Goal: Task Accomplishment & Management: Manage account settings

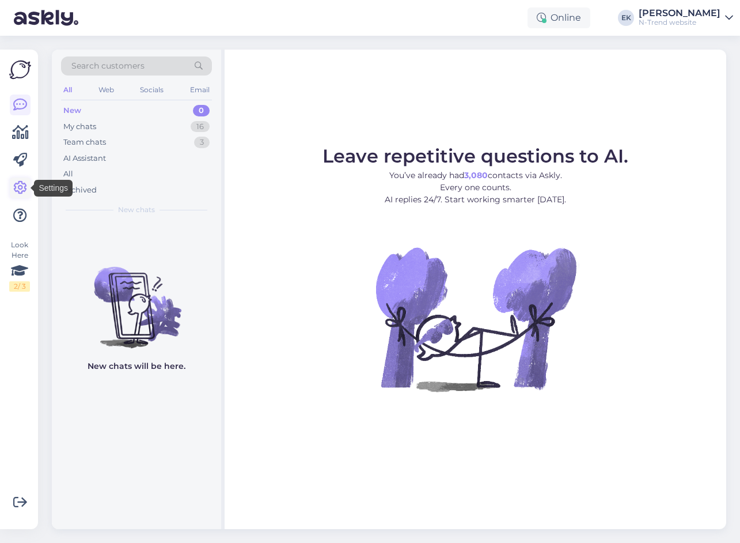
click at [18, 188] on icon at bounding box center [20, 188] width 14 height 14
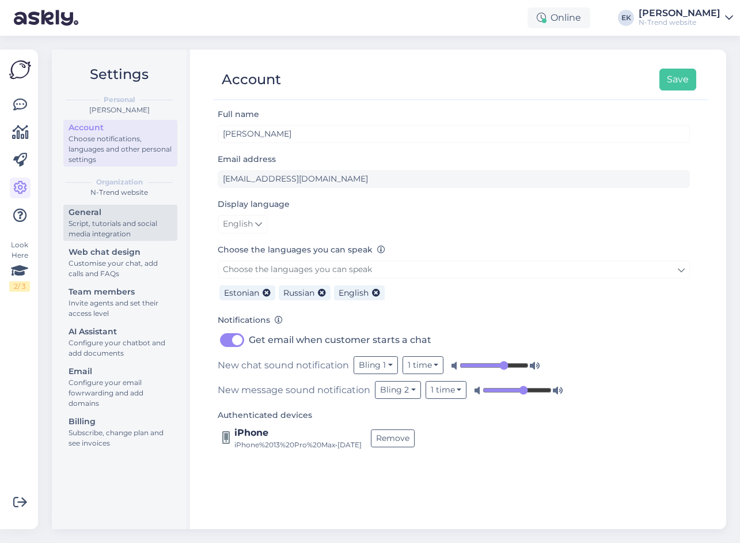
click at [89, 218] on div "General" at bounding box center [121, 212] width 104 height 12
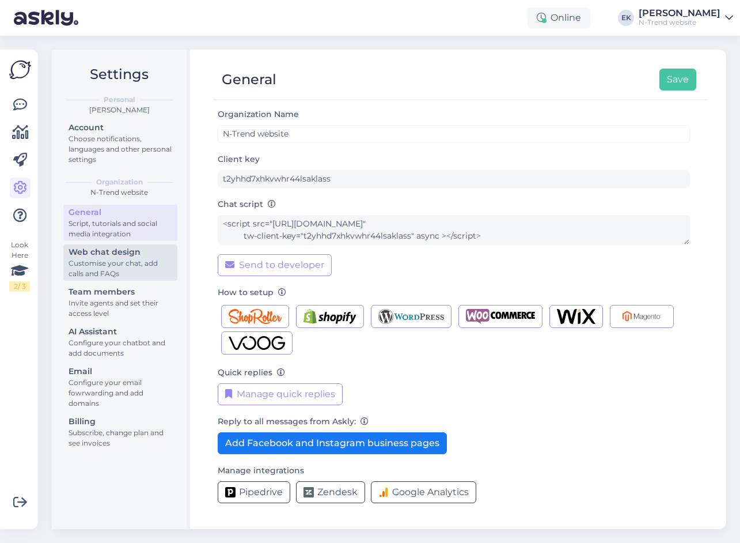
click at [97, 261] on div "Customise your chat, add calls and FAQs" at bounding box center [121, 268] width 104 height 21
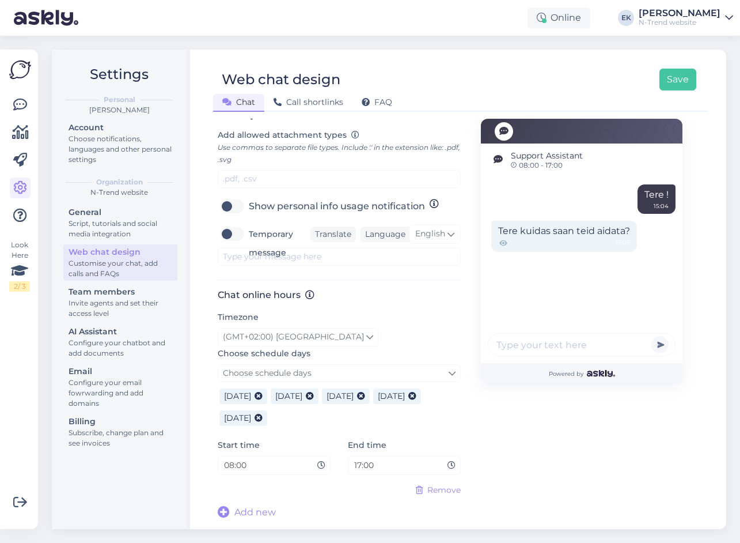
scroll to position [467, 0]
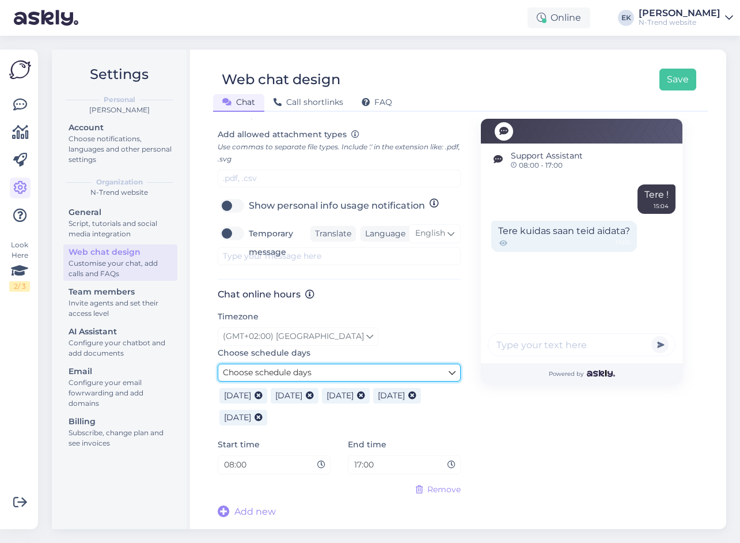
click at [449, 371] on icon at bounding box center [452, 372] width 7 height 13
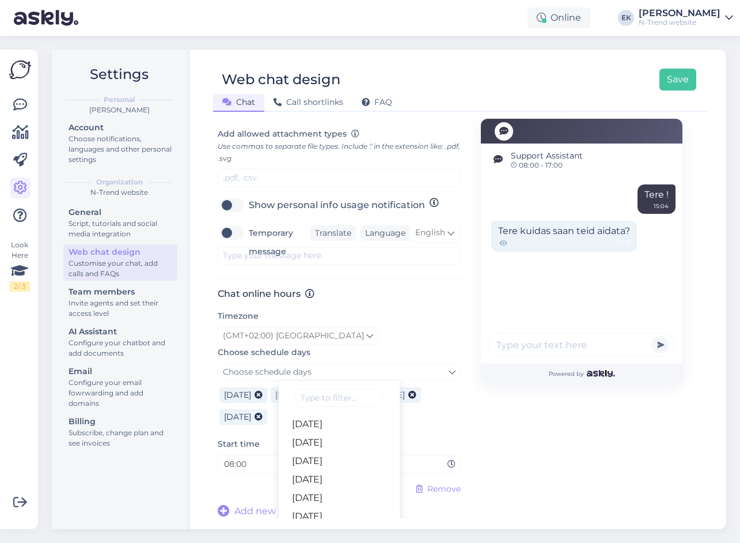
scroll to position [511, 0]
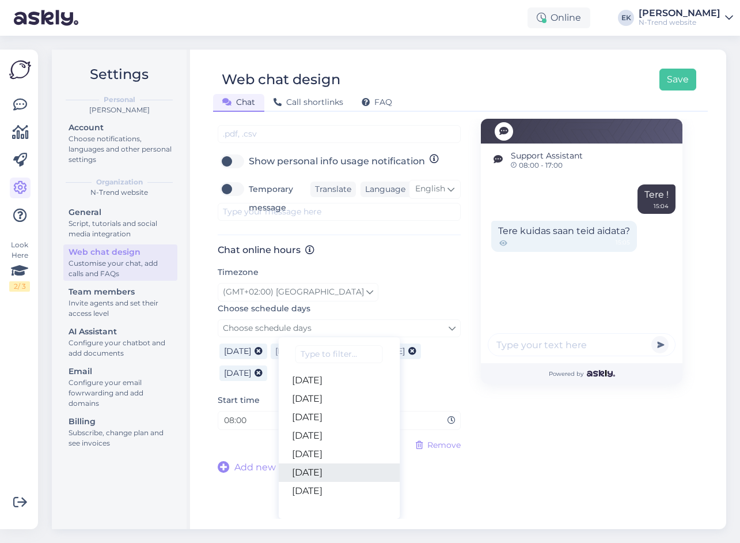
click at [313, 468] on link "[DATE]" at bounding box center [339, 472] width 122 height 18
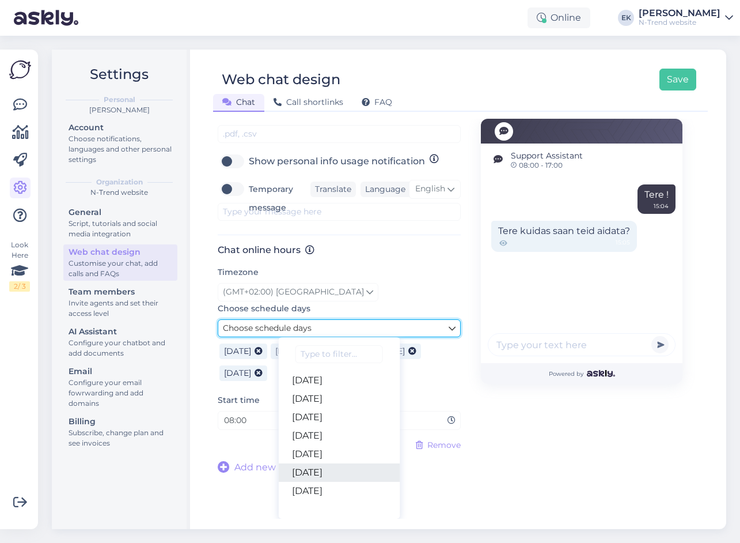
scroll to position [467, 0]
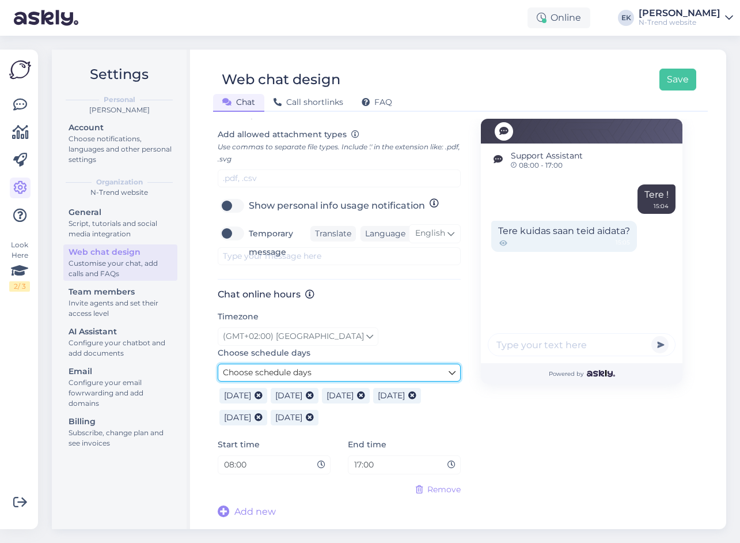
click at [449, 372] on icon at bounding box center [452, 372] width 7 height 13
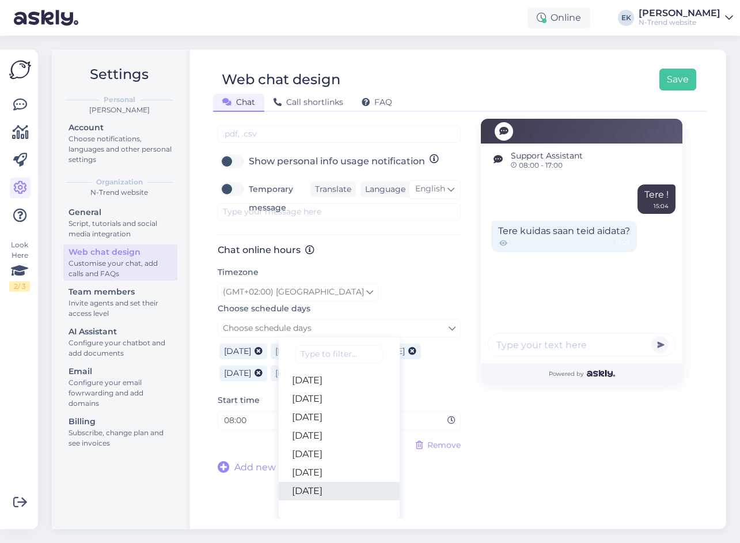
click at [324, 491] on link "[DATE]" at bounding box center [339, 491] width 122 height 18
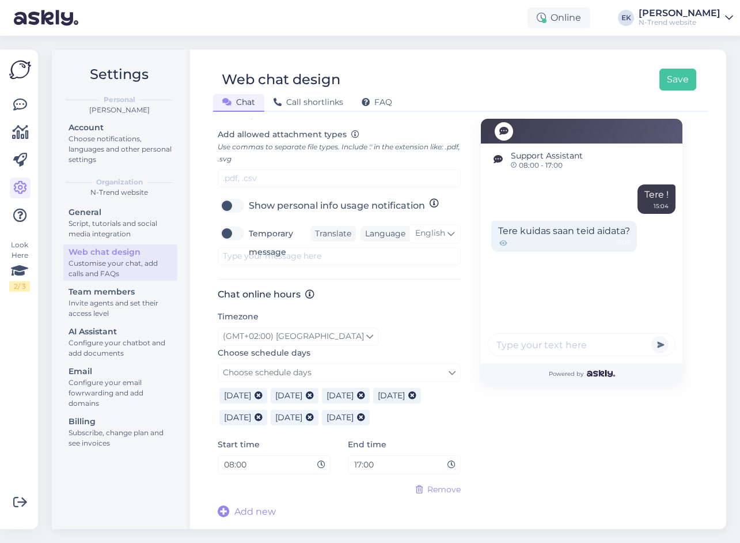
click at [303, 419] on span "[DATE]" at bounding box center [288, 417] width 27 height 10
click at [290, 336] on span "(GMT+02:00) [GEOGRAPHIC_DATA]" at bounding box center [293, 336] width 141 height 13
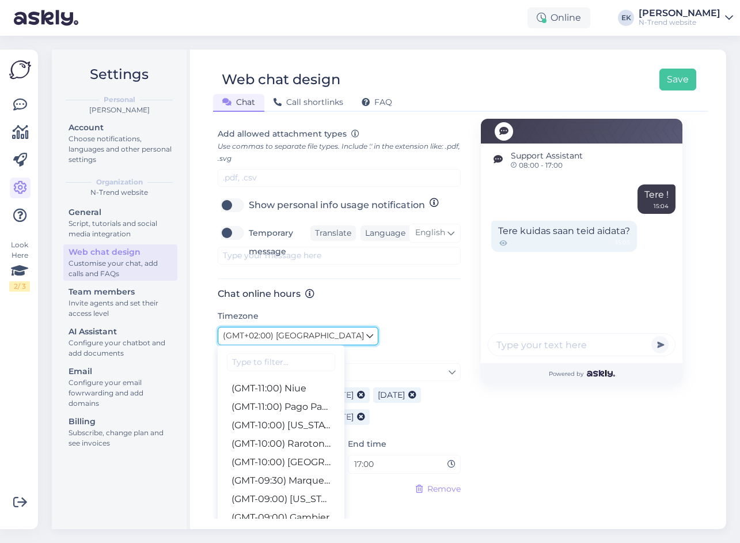
click at [290, 336] on span "(GMT+02:00) [GEOGRAPHIC_DATA]" at bounding box center [293, 336] width 141 height 13
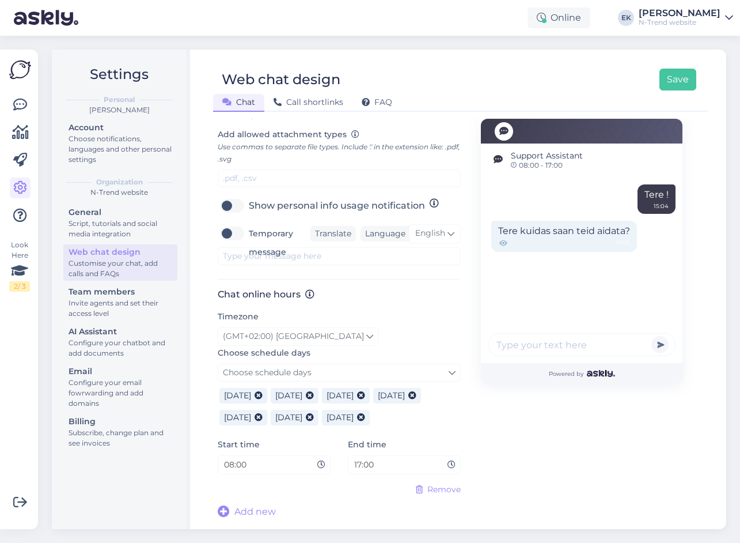
click at [401, 335] on div "(GMT+02:00) [GEOGRAPHIC_DATA] (GMT-11:00) [GEOGRAPHIC_DATA] (GMT-11:00) [GEOGRA…" at bounding box center [339, 336] width 243 height 18
click at [253, 511] on span "Add new" at bounding box center [255, 512] width 41 height 14
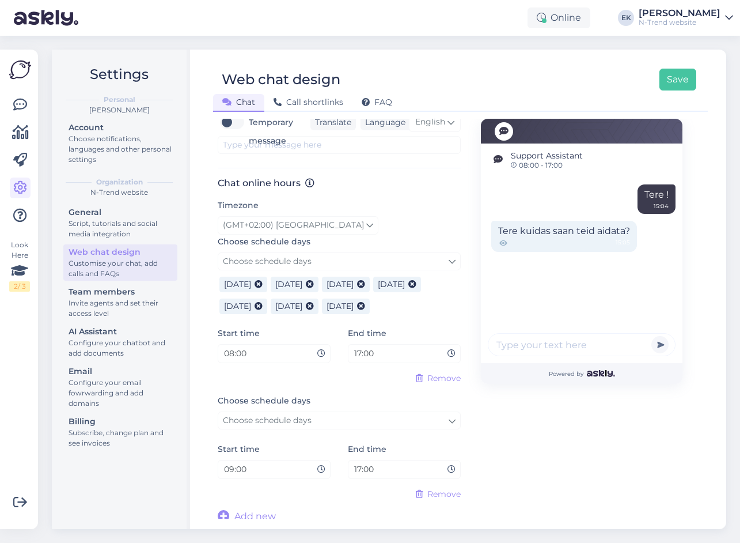
scroll to position [583, 0]
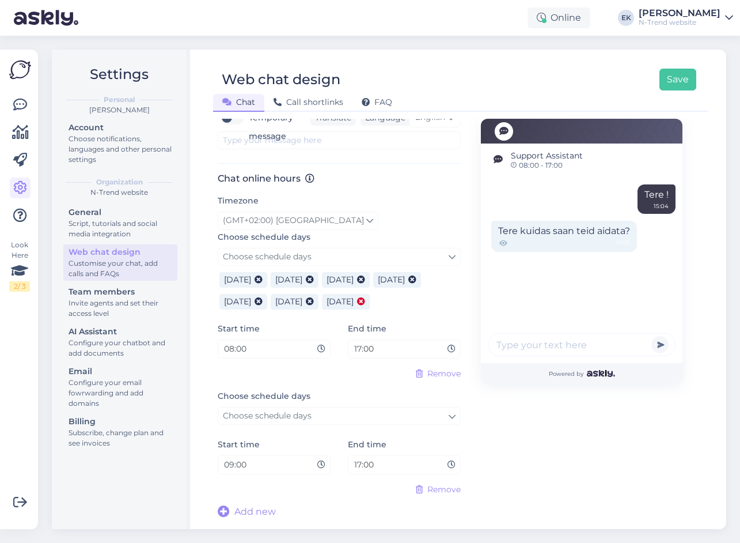
click at [365, 301] on icon at bounding box center [361, 302] width 8 height 8
click at [314, 301] on icon at bounding box center [310, 302] width 8 height 8
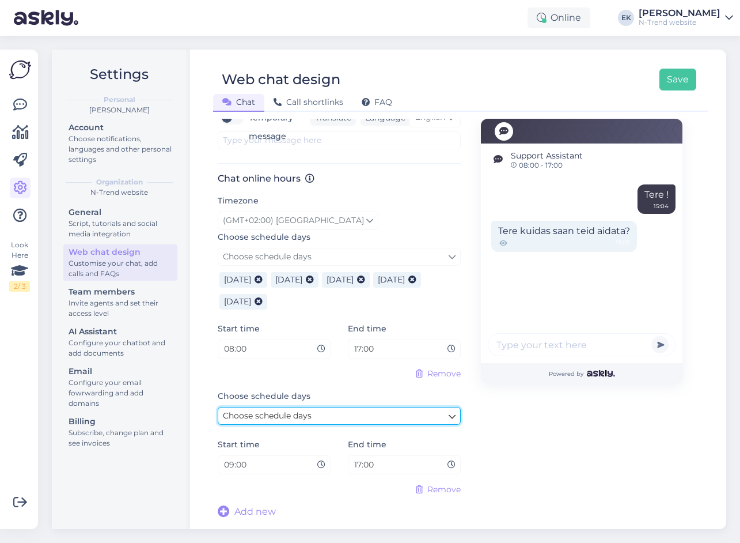
click at [347, 418] on link "Choose schedule days" at bounding box center [339, 416] width 243 height 18
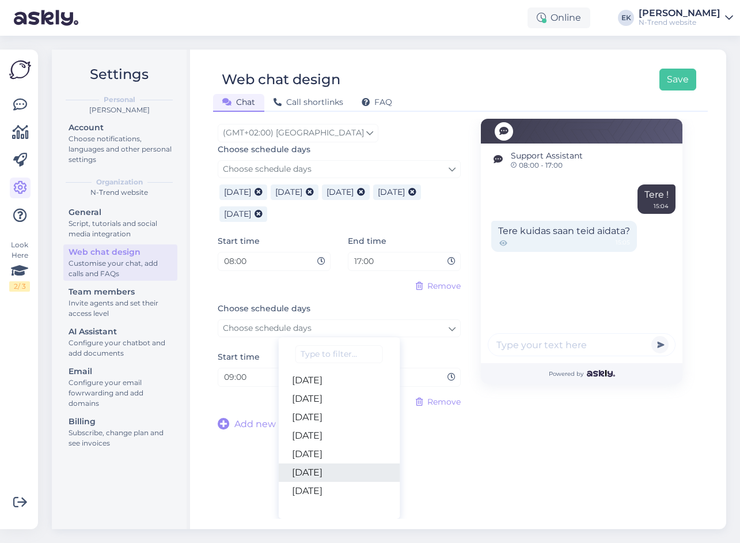
click at [322, 465] on link "[DATE]" at bounding box center [339, 472] width 122 height 18
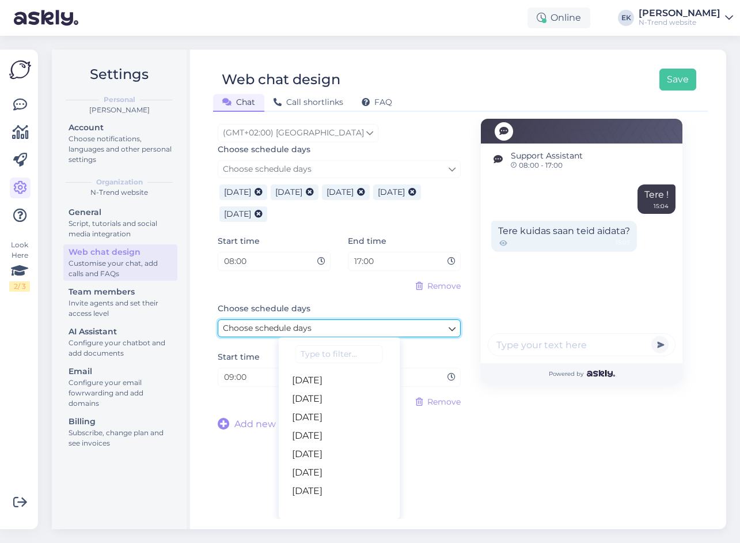
scroll to position [604, 0]
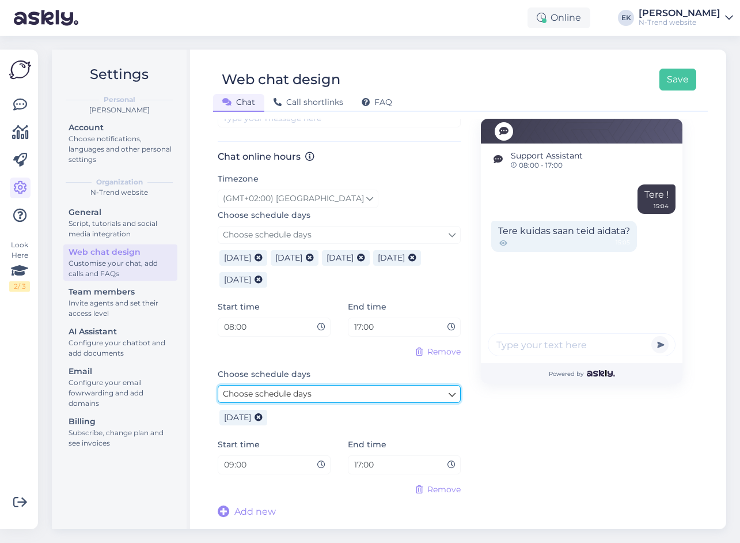
click at [320, 396] on link "Choose schedule days" at bounding box center [339, 394] width 243 height 18
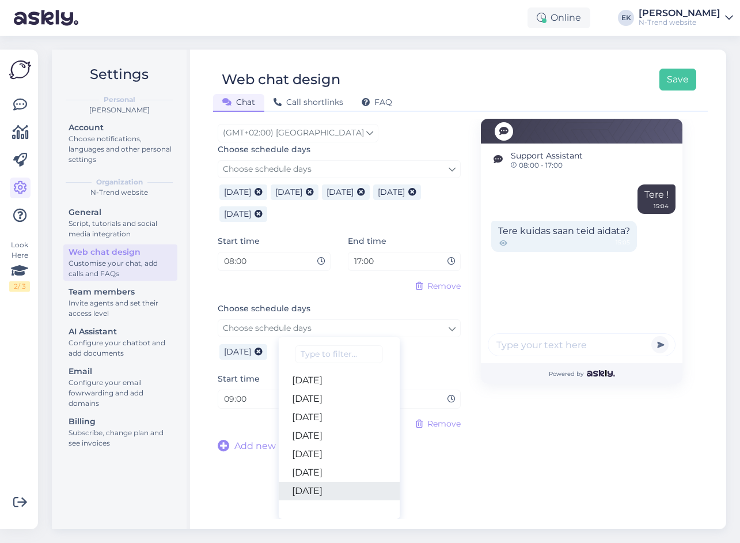
click at [315, 490] on link "[DATE]" at bounding box center [339, 491] width 122 height 18
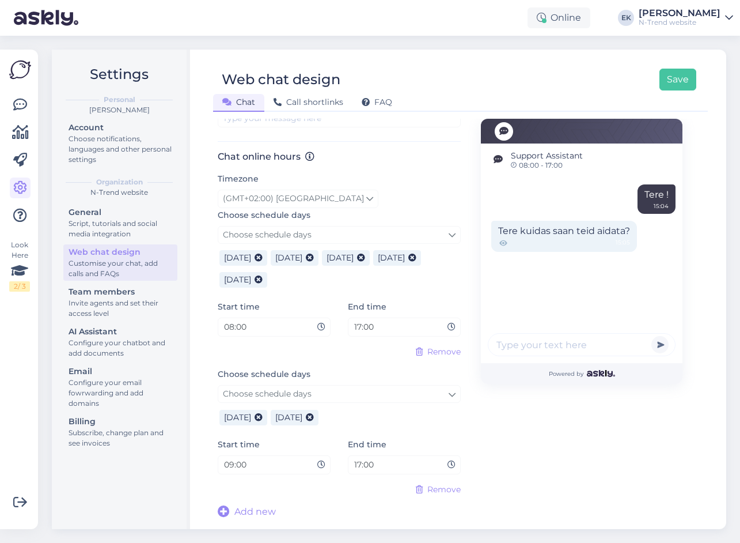
click at [233, 464] on input "09:00" at bounding box center [270, 464] width 94 height 13
type input "10:00"
click at [672, 77] on button "Save" at bounding box center [678, 80] width 37 height 22
click at [677, 80] on button "Save" at bounding box center [678, 80] width 37 height 22
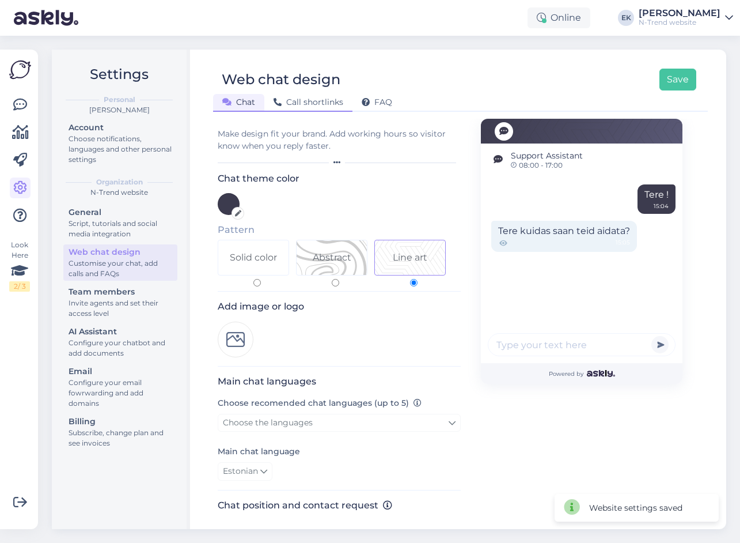
click at [313, 101] on span "Call shortlinks" at bounding box center [309, 102] width 70 height 10
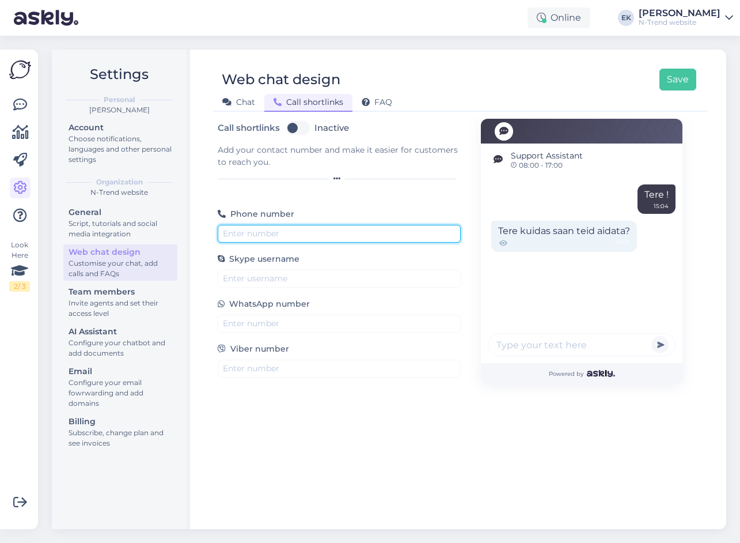
click at [249, 233] on input "text" at bounding box center [339, 234] width 243 height 18
click at [247, 235] on input "text" at bounding box center [339, 234] width 243 height 18
paste input "[PHONE_NUMBER]"
type input "[PHONE_NUMBER]"
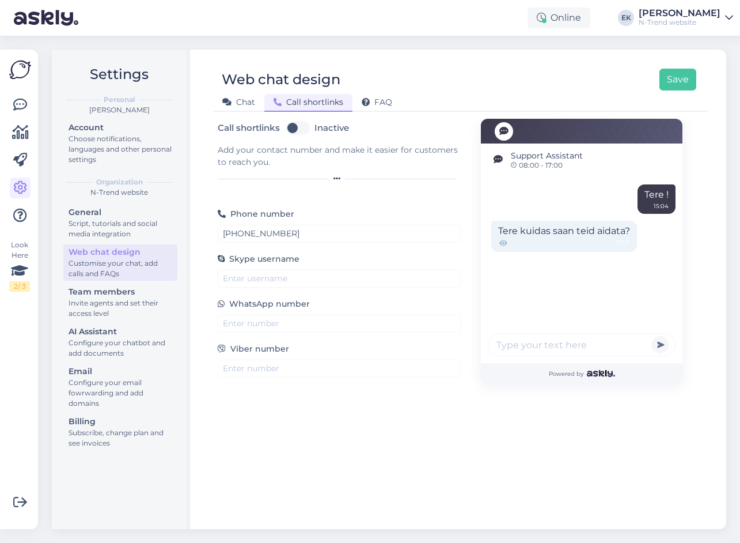
click at [315, 127] on label "Inactive" at bounding box center [332, 128] width 35 height 18
click at [298, 127] on input "Inactive" at bounding box center [297, 128] width 29 height 18
checkbox input "true"
click at [376, 101] on span "FAQ" at bounding box center [377, 102] width 31 height 10
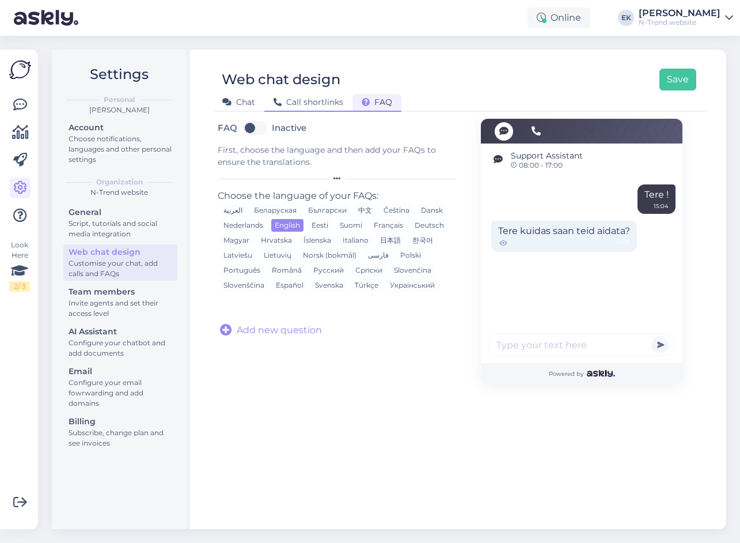
click at [315, 100] on span "Call shortlinks" at bounding box center [309, 102] width 70 height 10
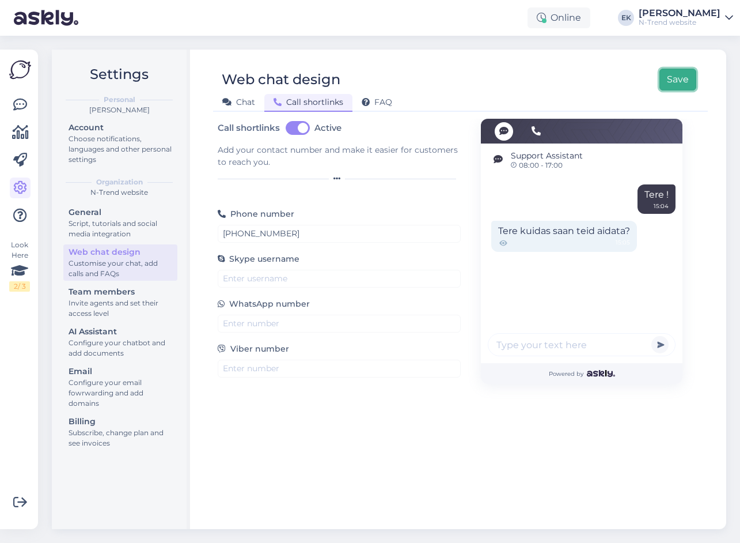
click at [682, 78] on button "Save" at bounding box center [678, 80] width 37 height 22
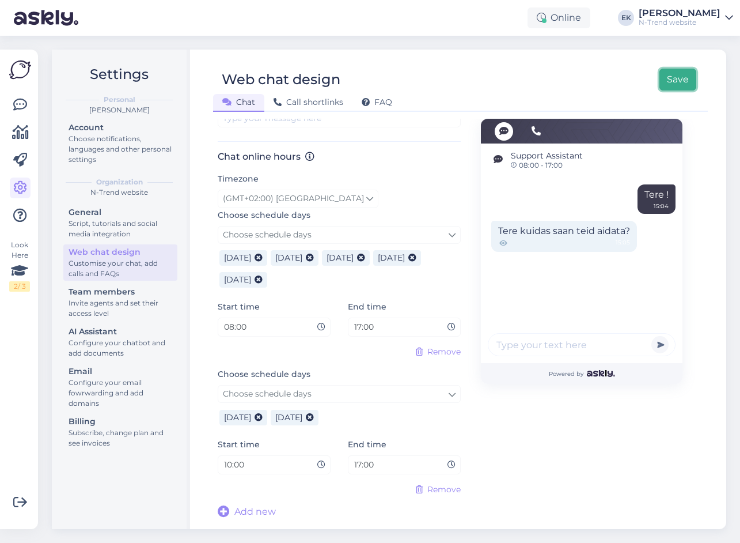
click at [671, 75] on button "Save" at bounding box center [678, 80] width 37 height 22
click at [116, 316] on div "Invite agents and set their access level" at bounding box center [121, 308] width 104 height 21
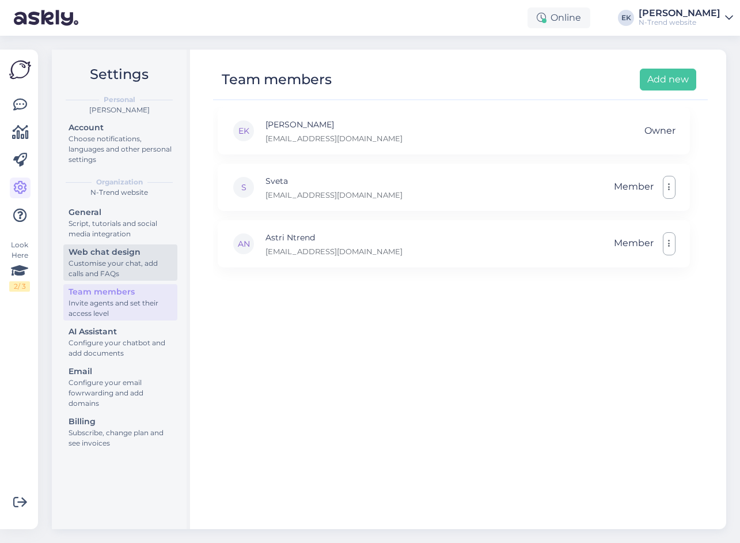
click at [110, 259] on div "Customise your chat, add calls and FAQs" at bounding box center [121, 268] width 104 height 21
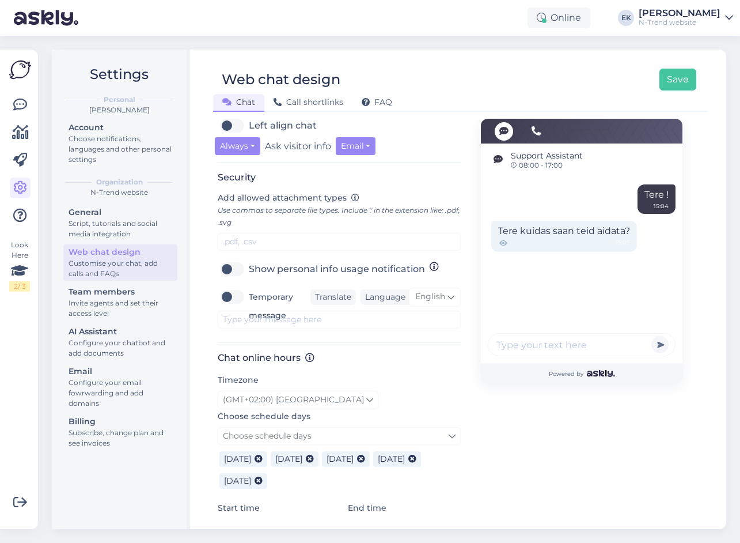
scroll to position [519, 0]
